Goal: Consume media (video, audio): Consume media (video, audio)

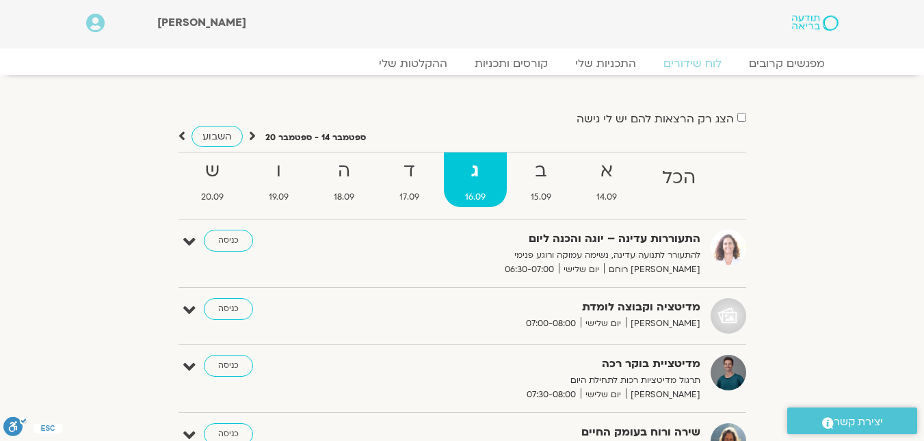
scroll to position [68, 0]
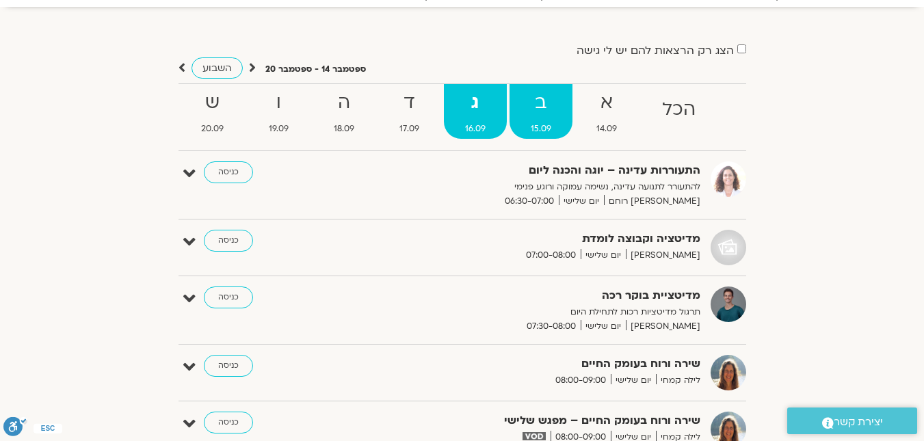
click at [537, 115] on strong "ב" at bounding box center [540, 103] width 63 height 31
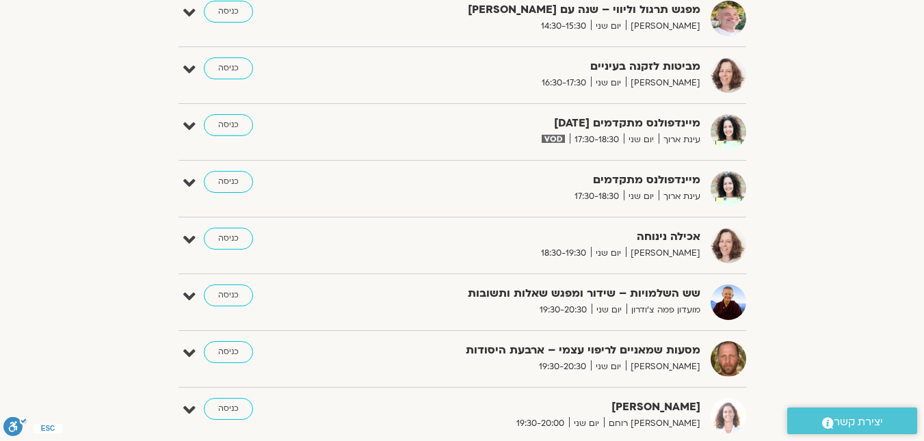
scroll to position [1026, 0]
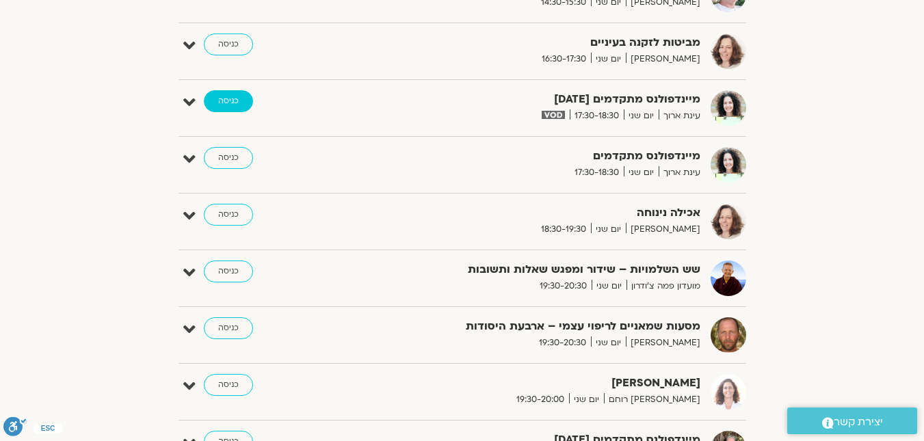
click at [237, 104] on link "כניסה" at bounding box center [228, 101] width 49 height 22
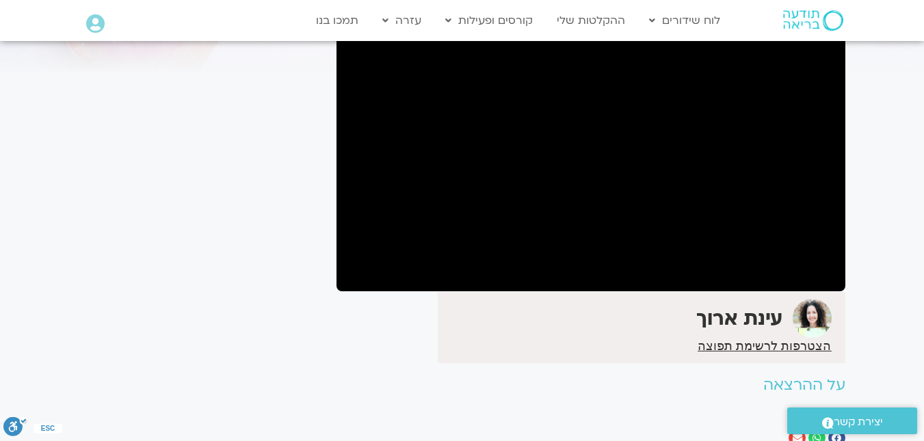
scroll to position [137, 0]
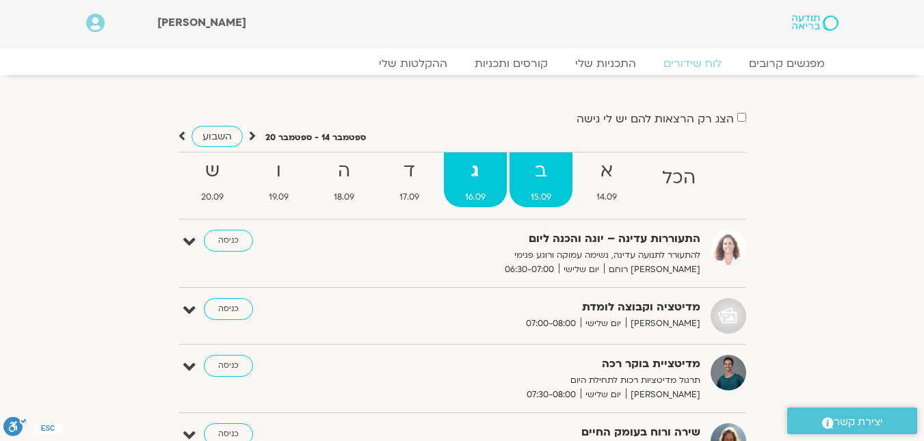
click at [539, 205] on link "ב 15.09" at bounding box center [540, 179] width 63 height 55
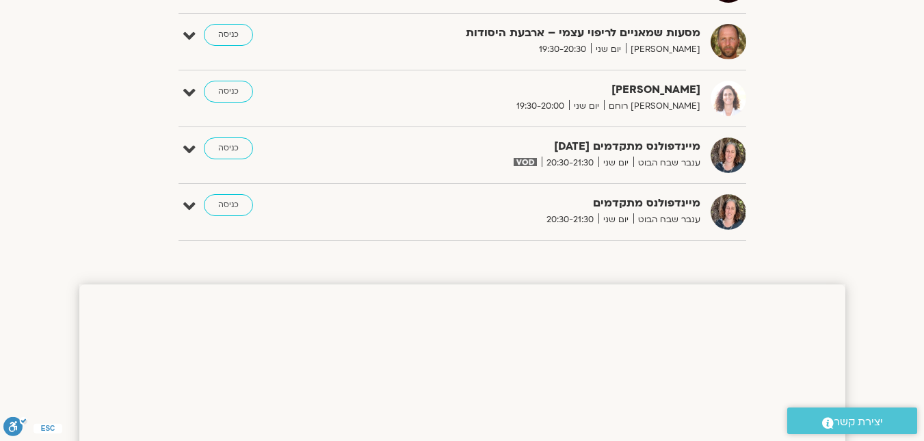
scroll to position [1299, 0]
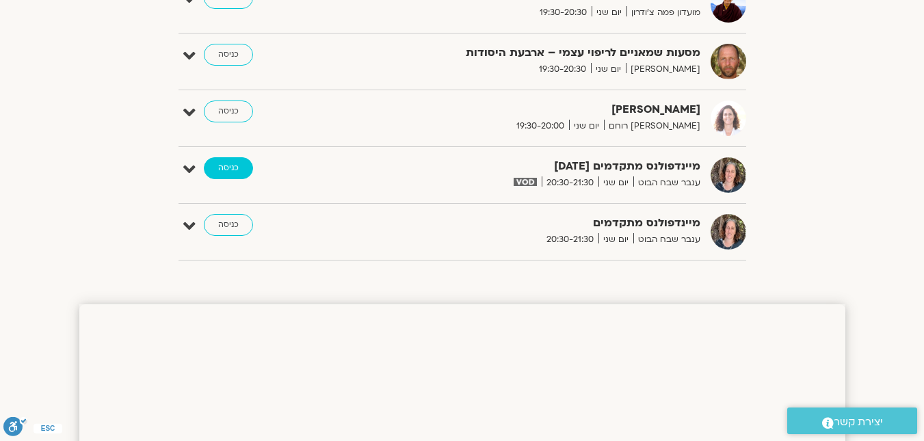
click at [223, 168] on link "כניסה" at bounding box center [228, 168] width 49 height 22
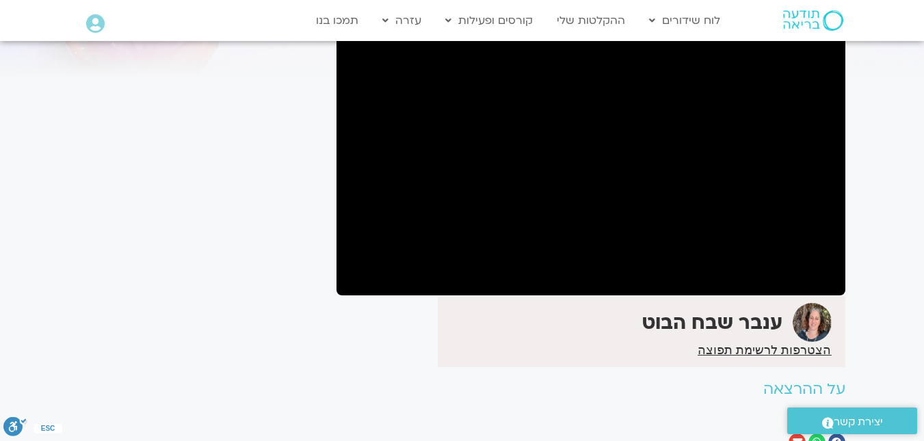
scroll to position [137, 0]
